Goal: Information Seeking & Learning: Learn about a topic

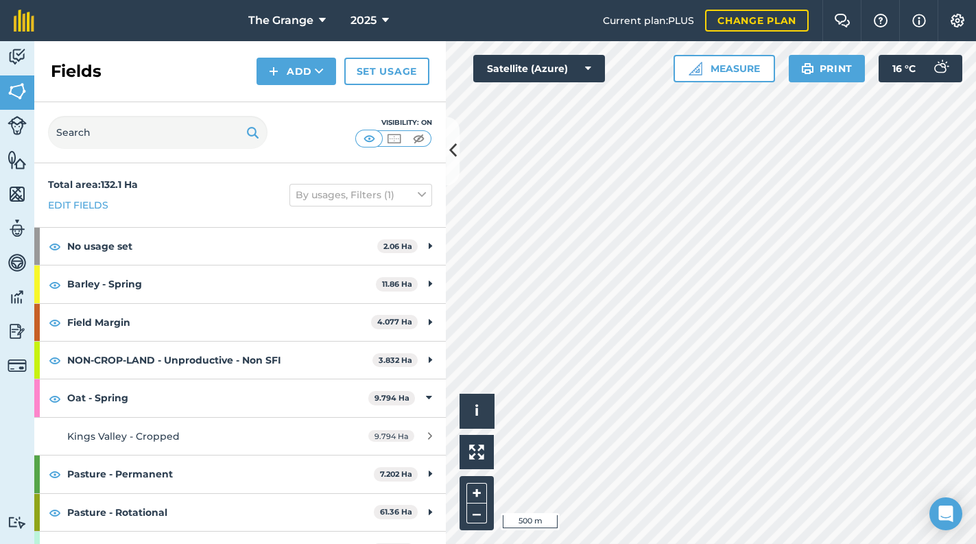
scroll to position [292, 0]
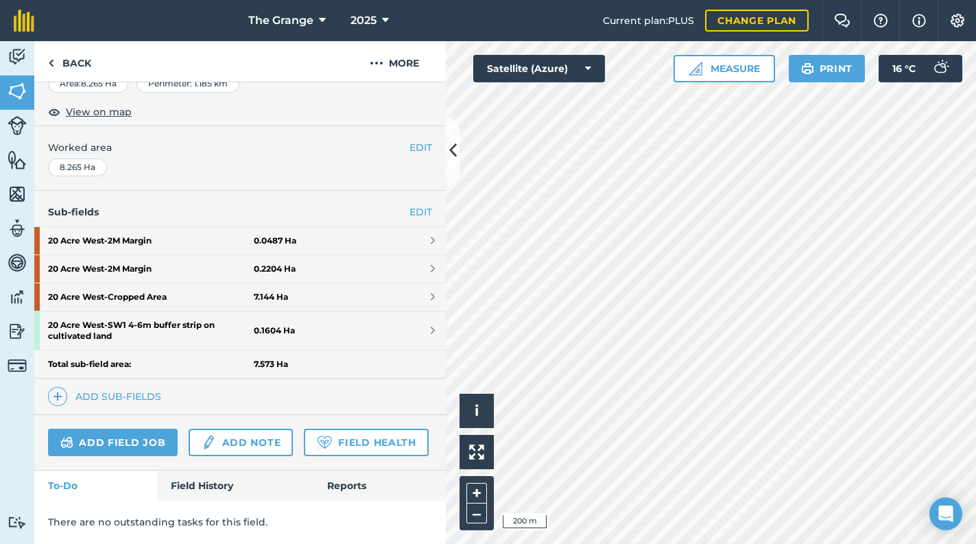
scroll to position [285, 0]
click at [208, 477] on link "Field History" at bounding box center [235, 486] width 156 height 30
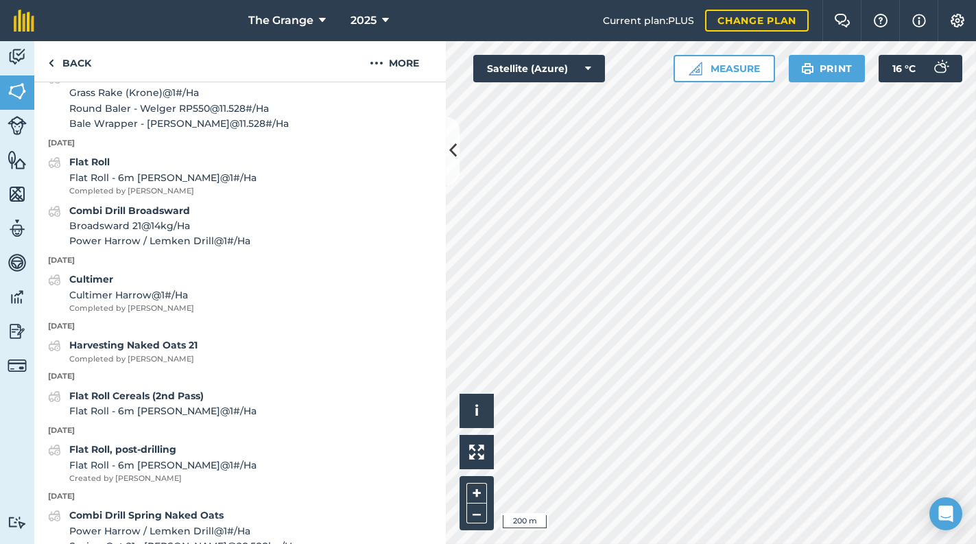
scroll to position [2328, 0]
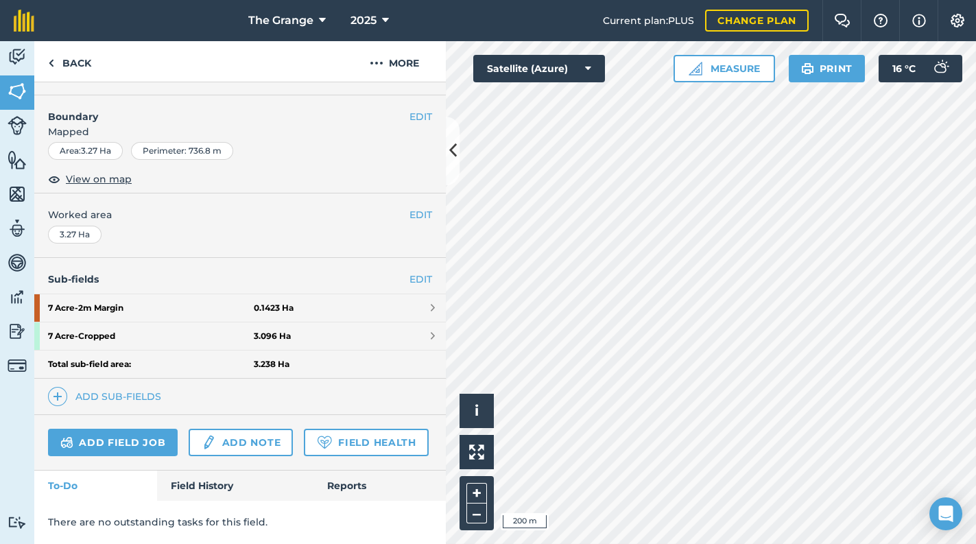
scroll to position [218, 0]
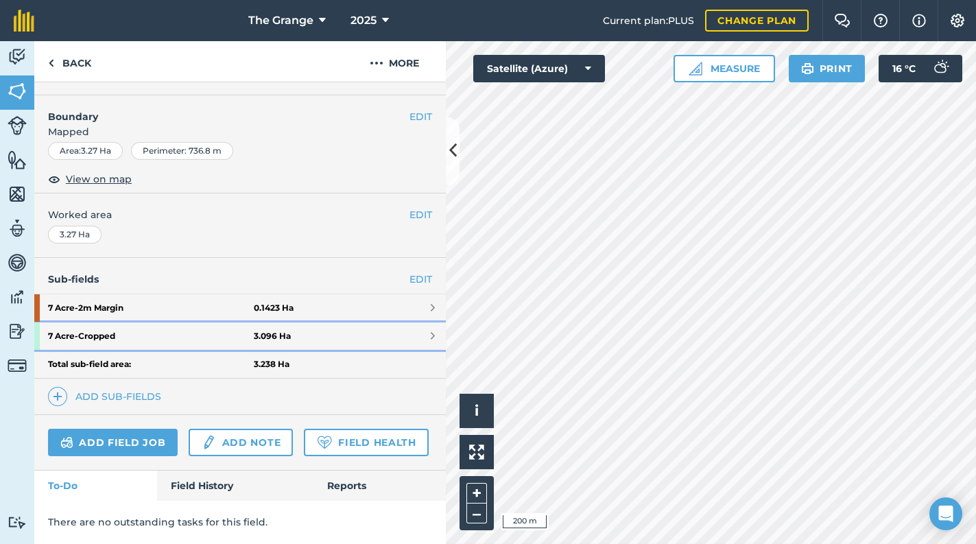
click at [154, 322] on strong "7 Acre - Cropped" at bounding box center [151, 335] width 206 height 27
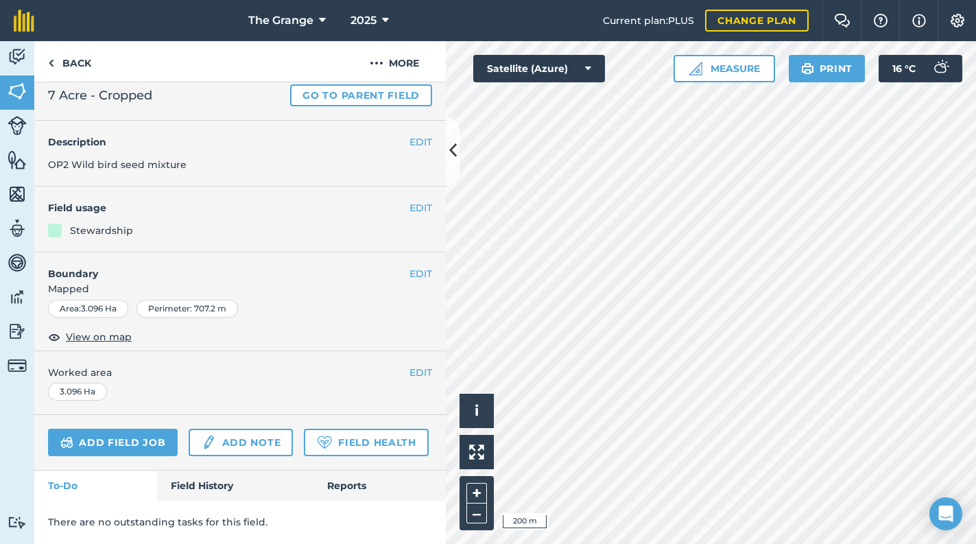
scroll to position [74, 0]
click at [209, 490] on link "Field History" at bounding box center [235, 486] width 156 height 30
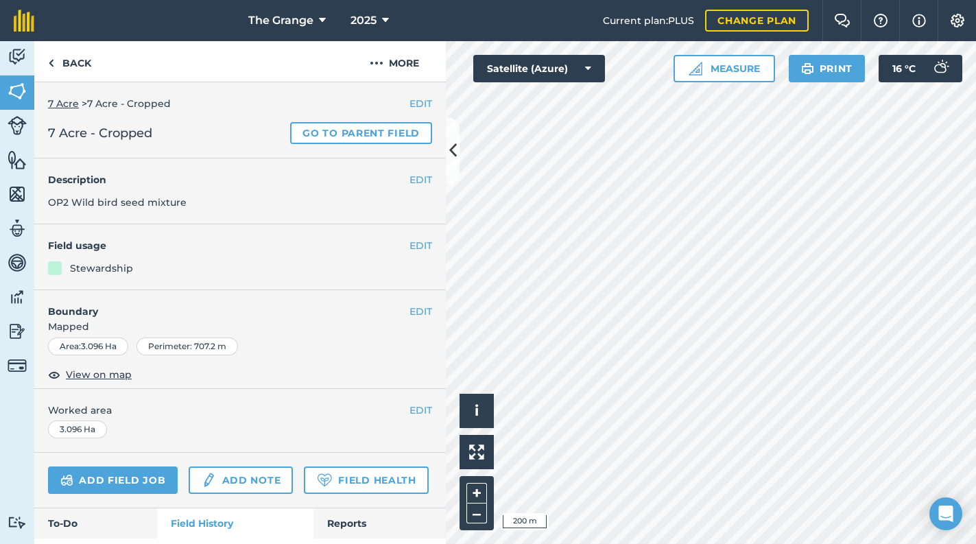
click at [58, 100] on link "7 Acre" at bounding box center [63, 103] width 31 height 12
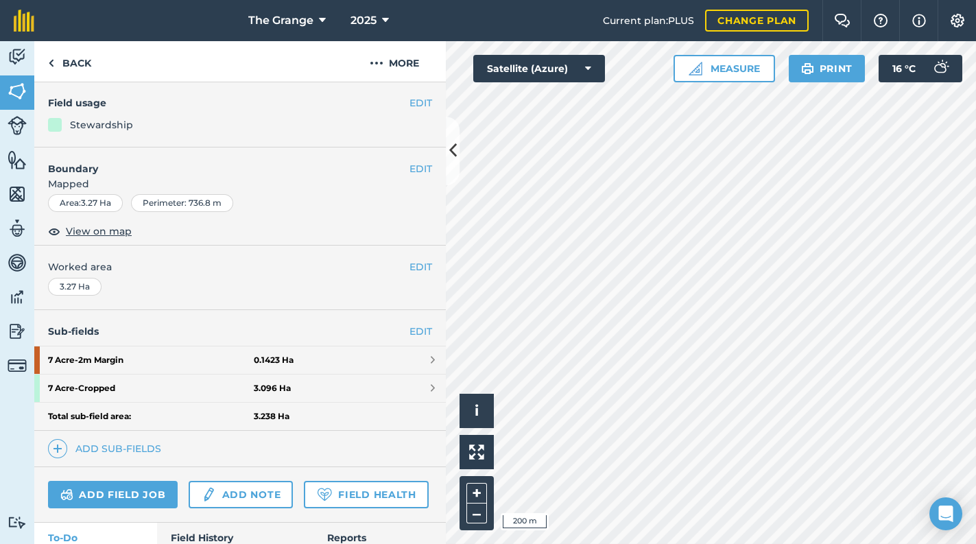
scroll to position [218, 0]
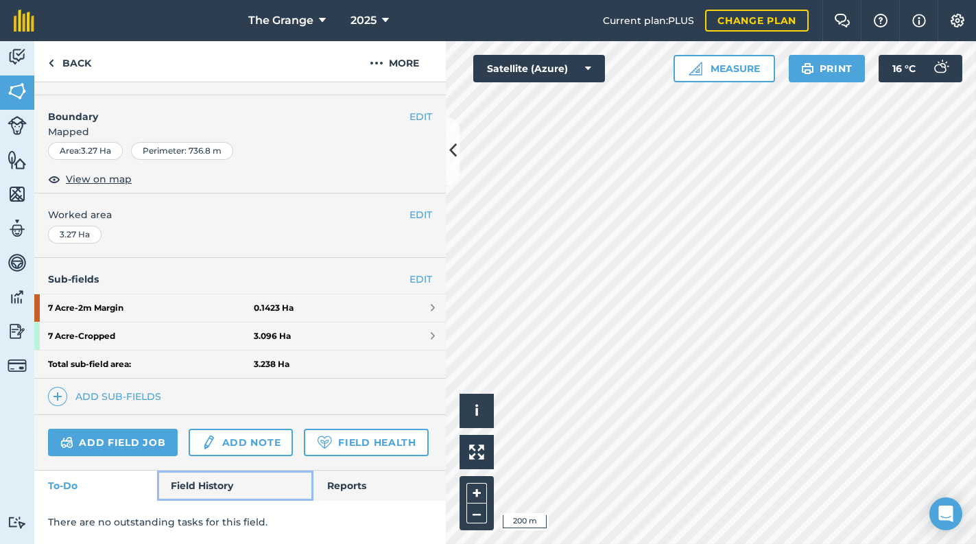
click at [222, 486] on link "Field History" at bounding box center [235, 486] width 156 height 30
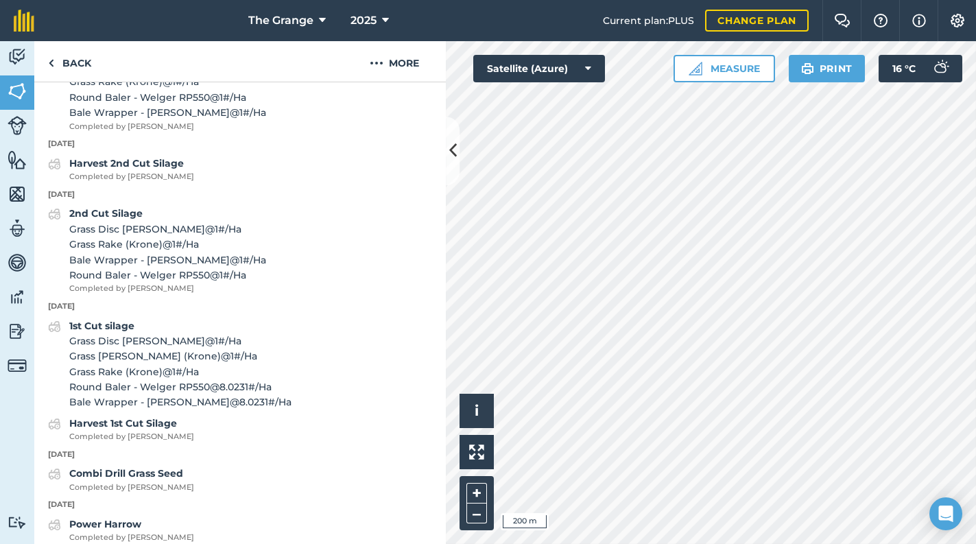
scroll to position [568, 0]
